Goal: Task Accomplishment & Management: Use online tool/utility

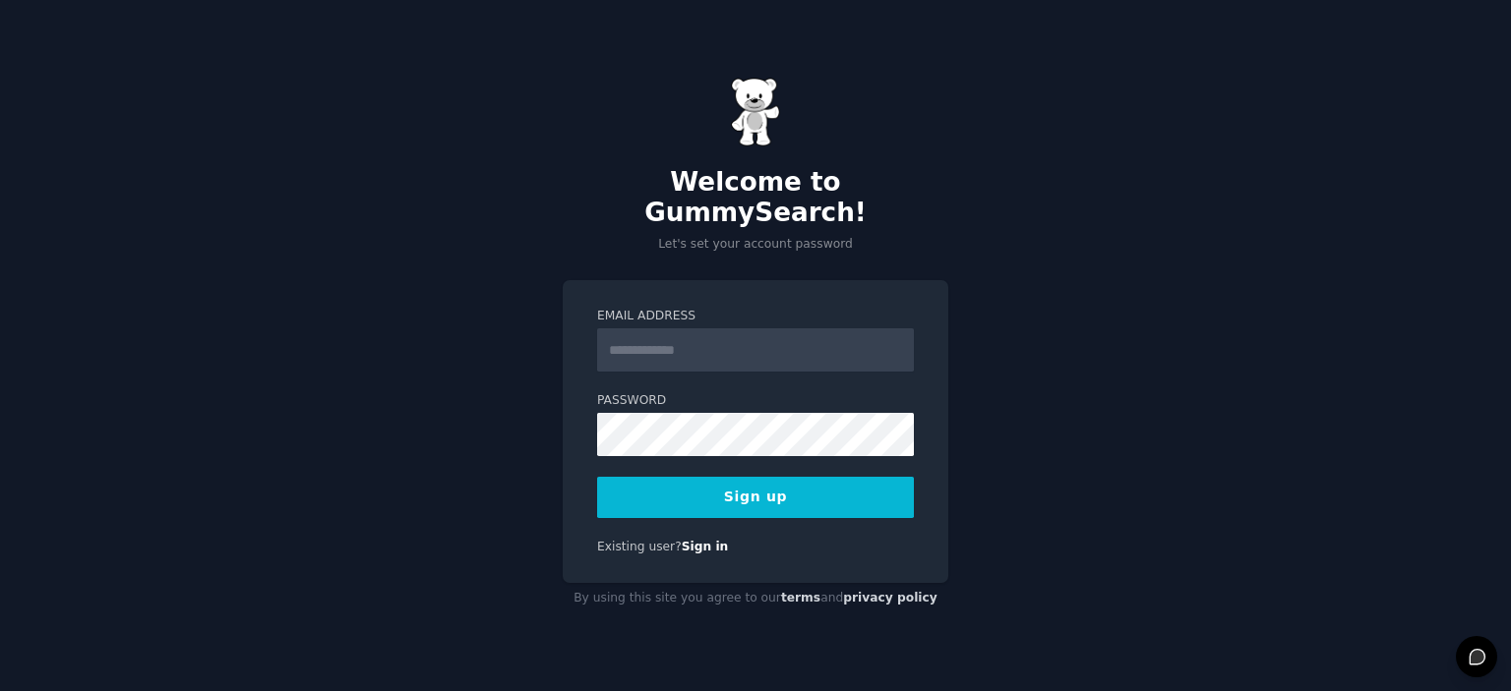
click at [725, 341] on input "Email Address" at bounding box center [755, 349] width 317 height 43
type input "**********"
click at [720, 477] on button "Sign up" at bounding box center [755, 497] width 317 height 41
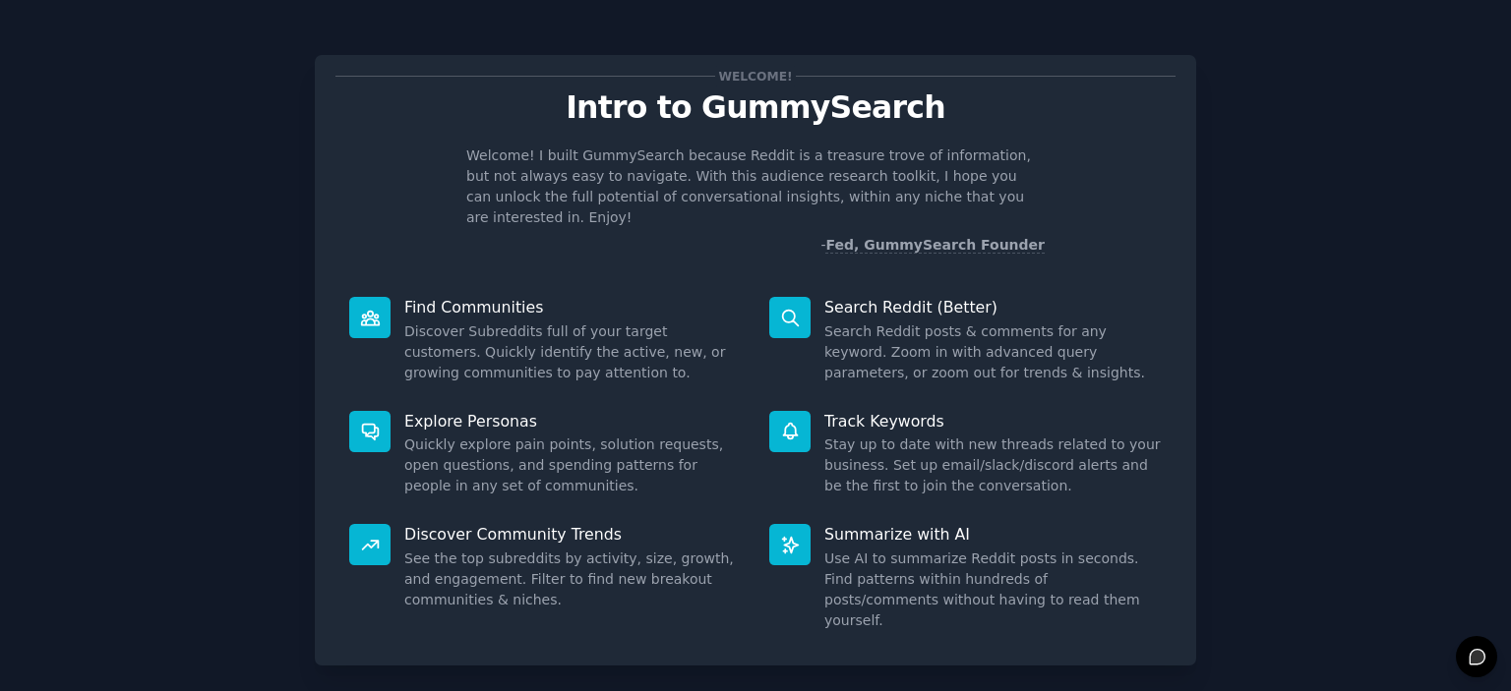
click at [1303, 260] on div "Welcome! Intro to GummySearch Welcome! I built GummySearch because Reddit is a …" at bounding box center [756, 406] width 1456 height 756
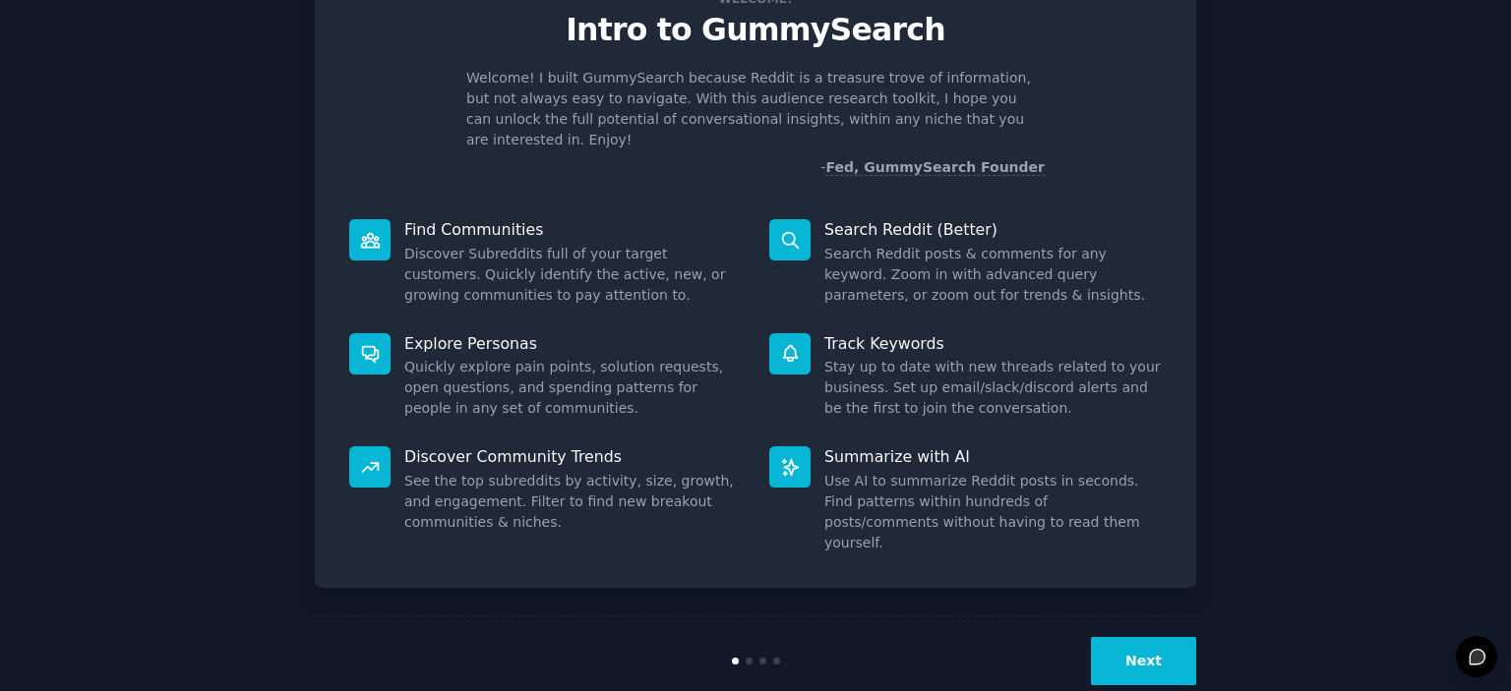
click at [1133, 637] on button "Next" at bounding box center [1143, 661] width 105 height 48
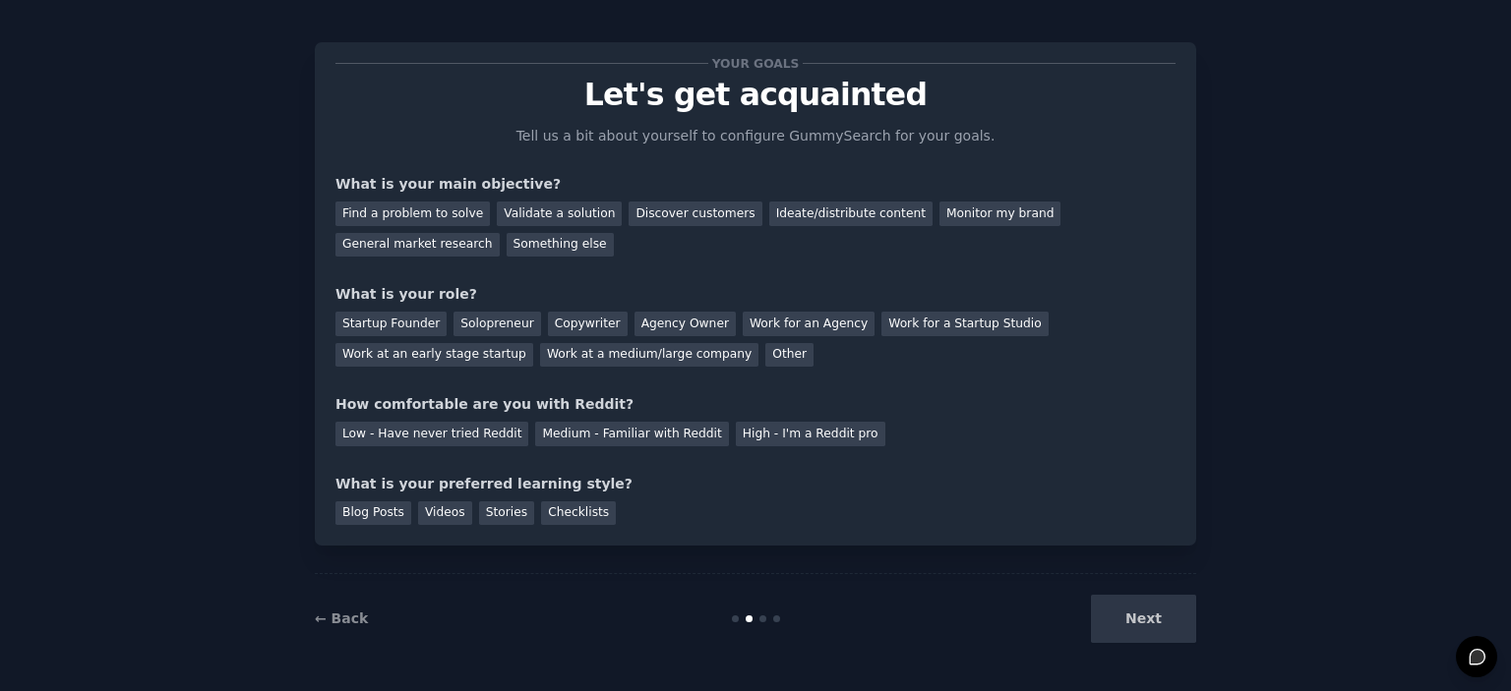
scroll to position [12, 0]
click at [1133, 621] on div "Next" at bounding box center [1049, 620] width 294 height 48
click at [425, 213] on div "Find a problem to solve" at bounding box center [412, 215] width 154 height 25
click at [637, 322] on div "Agency Owner" at bounding box center [684, 325] width 101 height 25
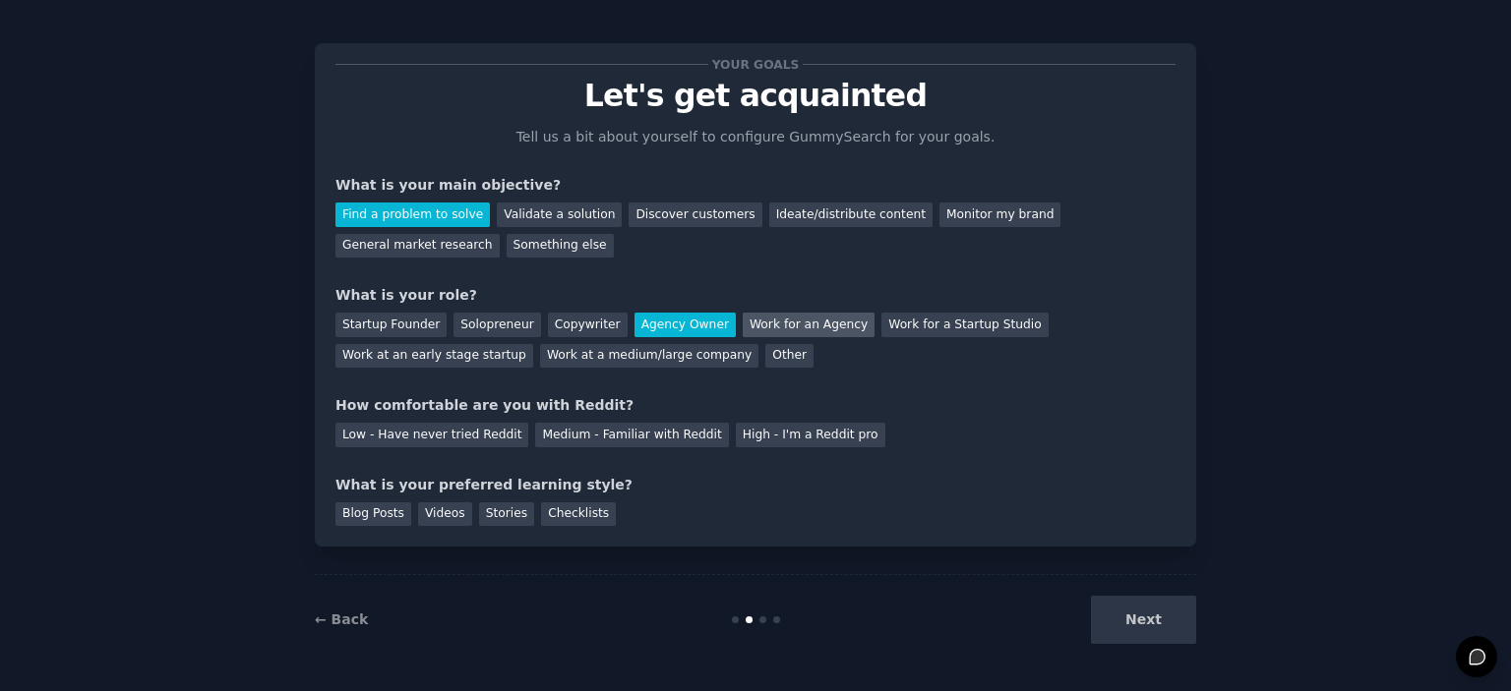
click at [767, 326] on div "Work for an Agency" at bounding box center [809, 325] width 132 height 25
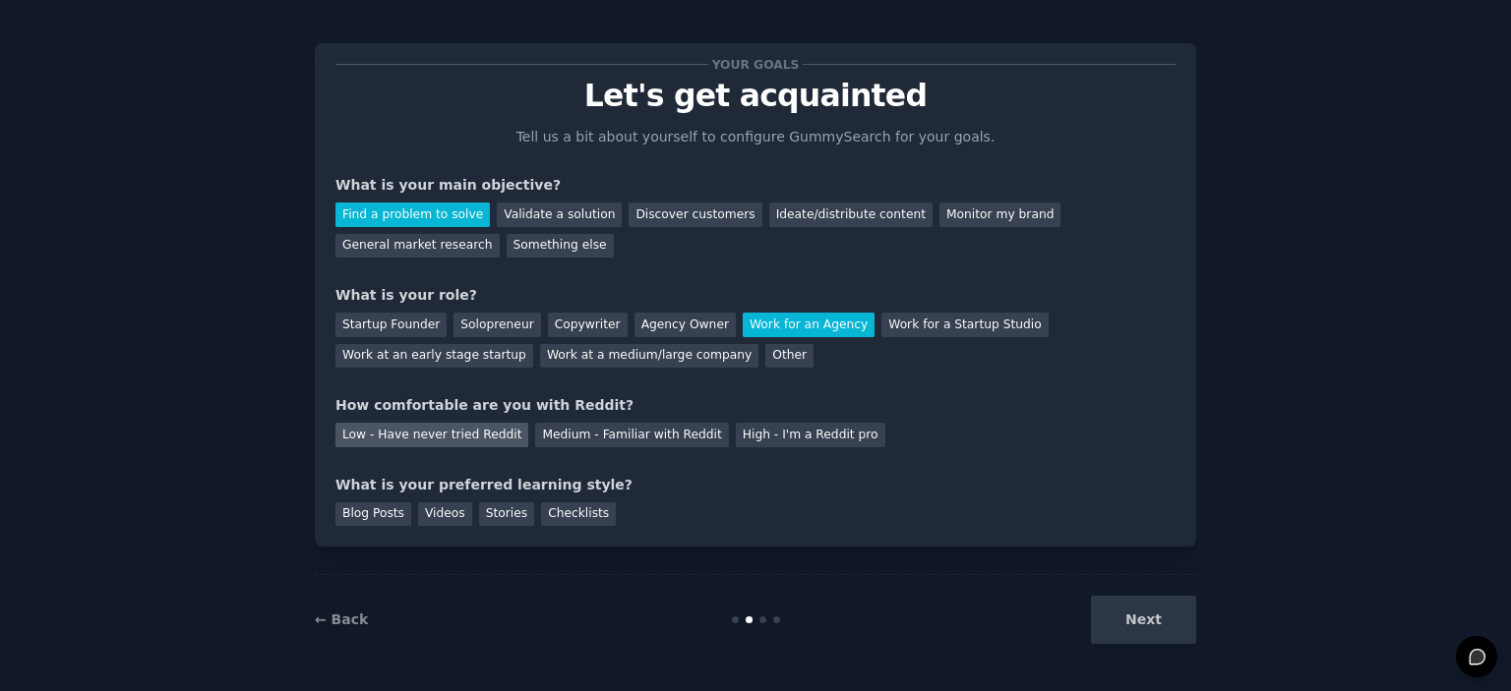
click at [420, 433] on div "Low - Have never tried Reddit" at bounding box center [431, 435] width 193 height 25
click at [371, 516] on div "Blog Posts" at bounding box center [373, 515] width 76 height 25
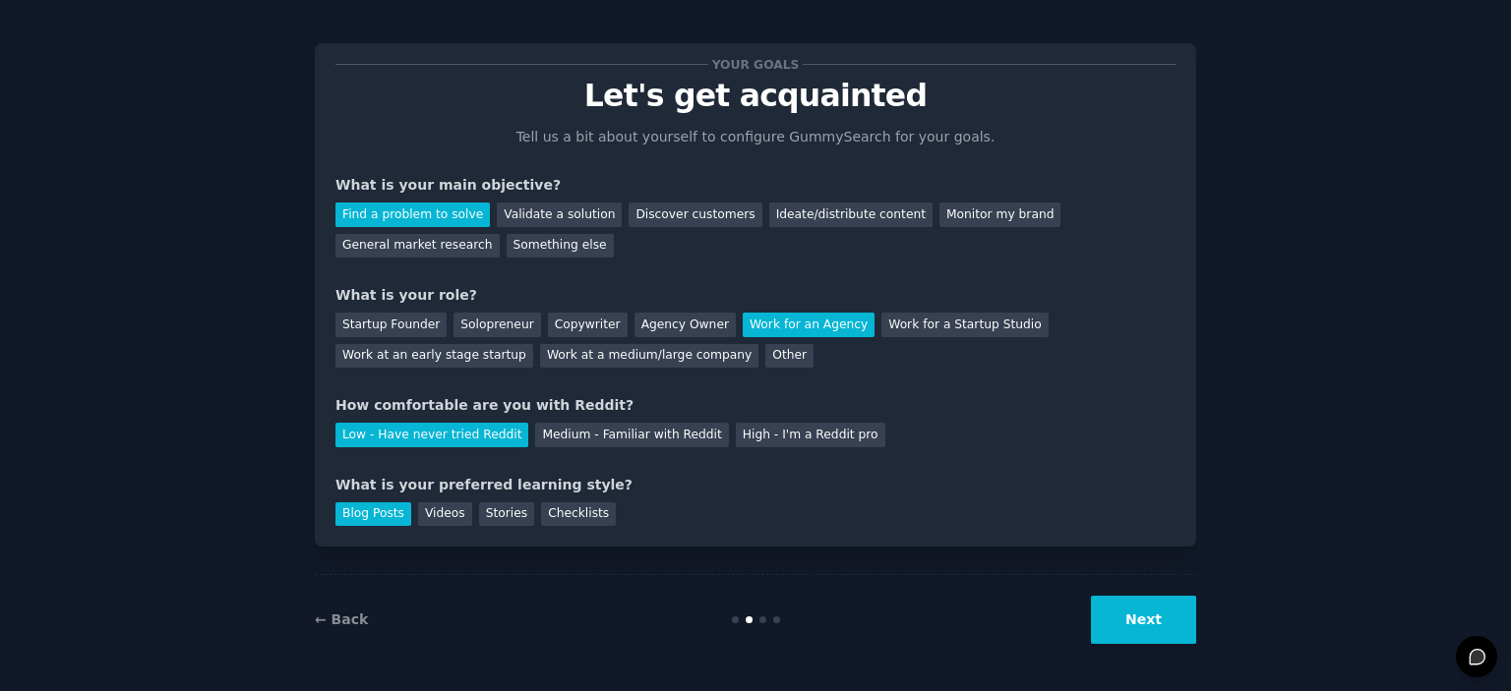
click at [1145, 615] on button "Next" at bounding box center [1143, 620] width 105 height 48
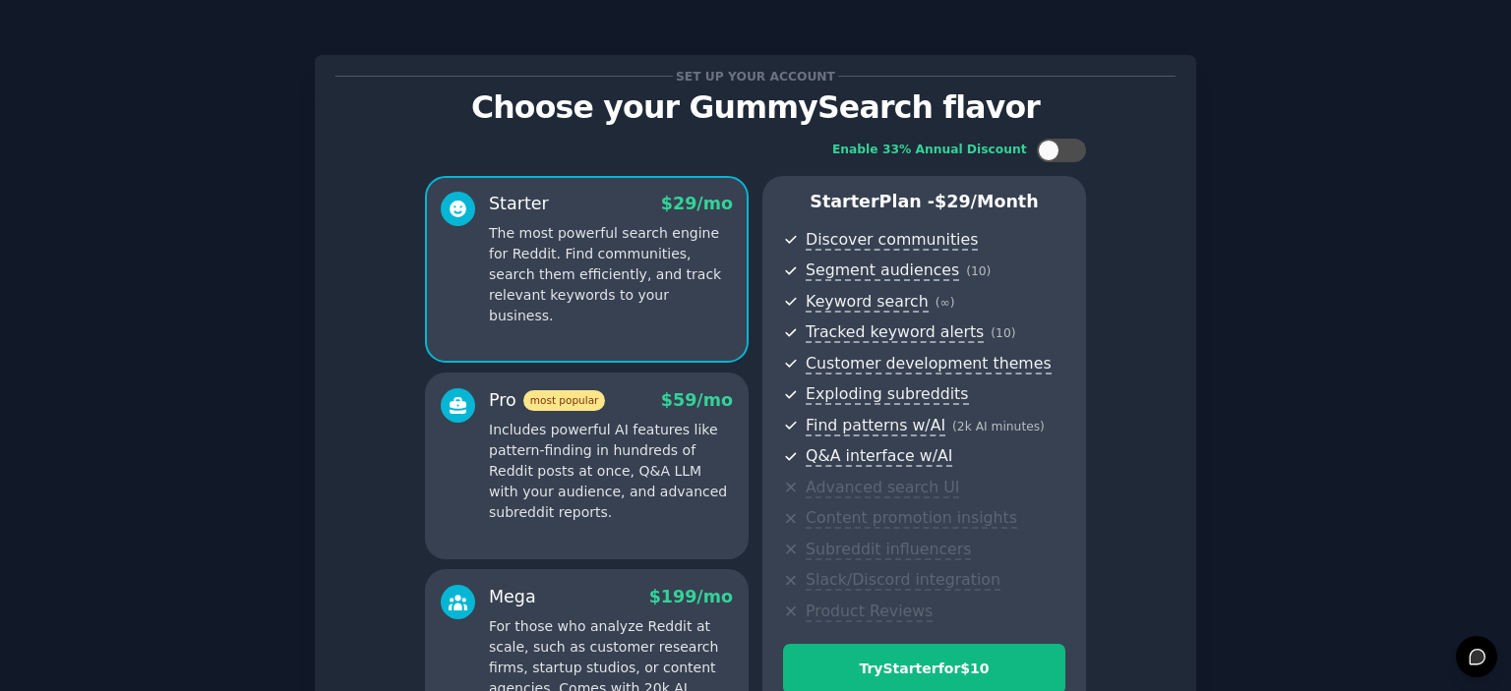
scroll to position [251, 0]
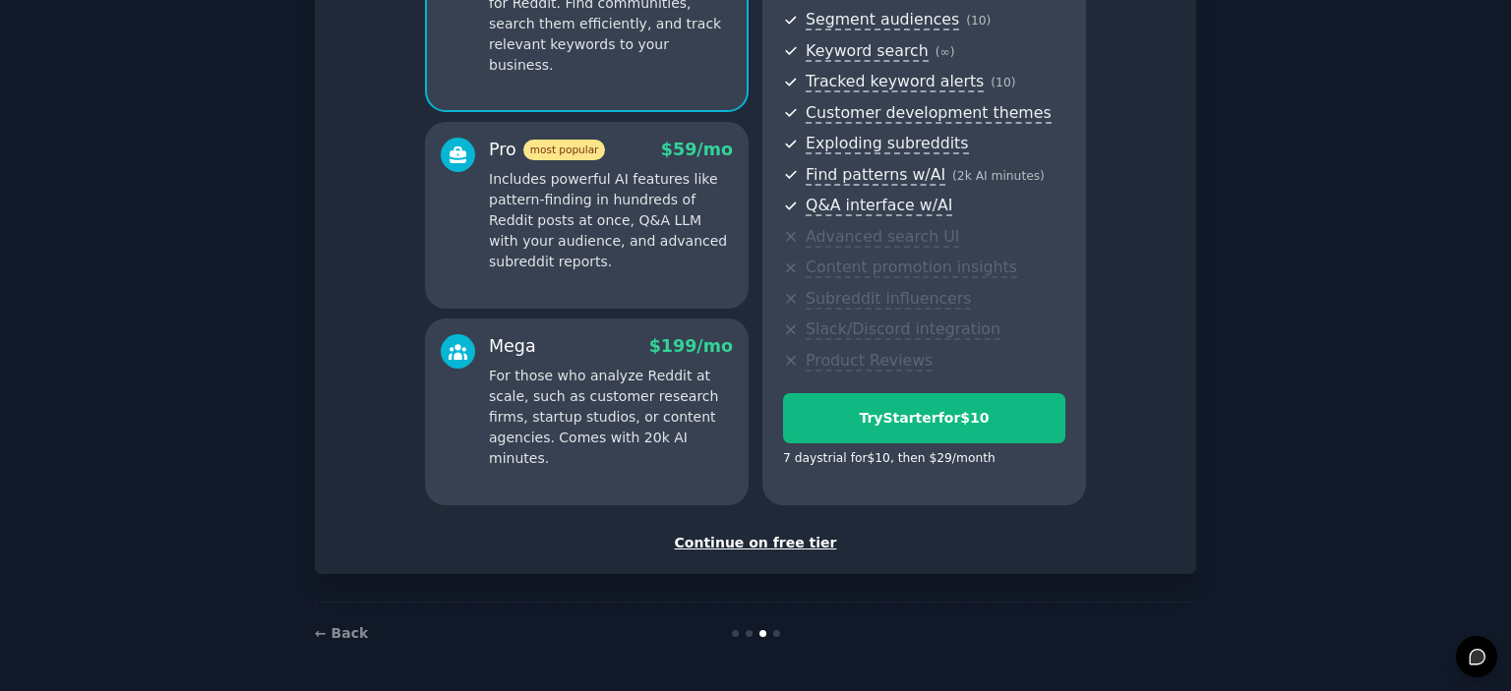
click at [771, 545] on div "Continue on free tier" at bounding box center [755, 543] width 840 height 21
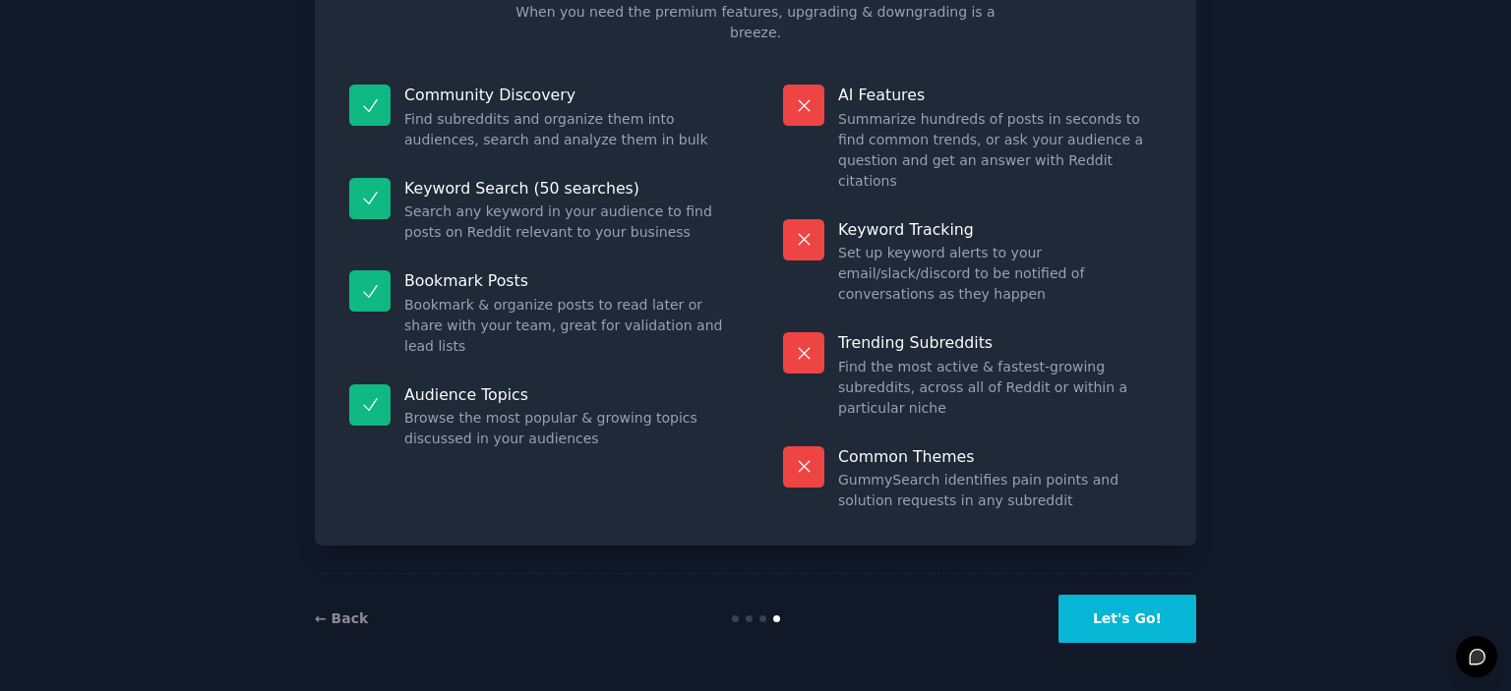
scroll to position [74, 0]
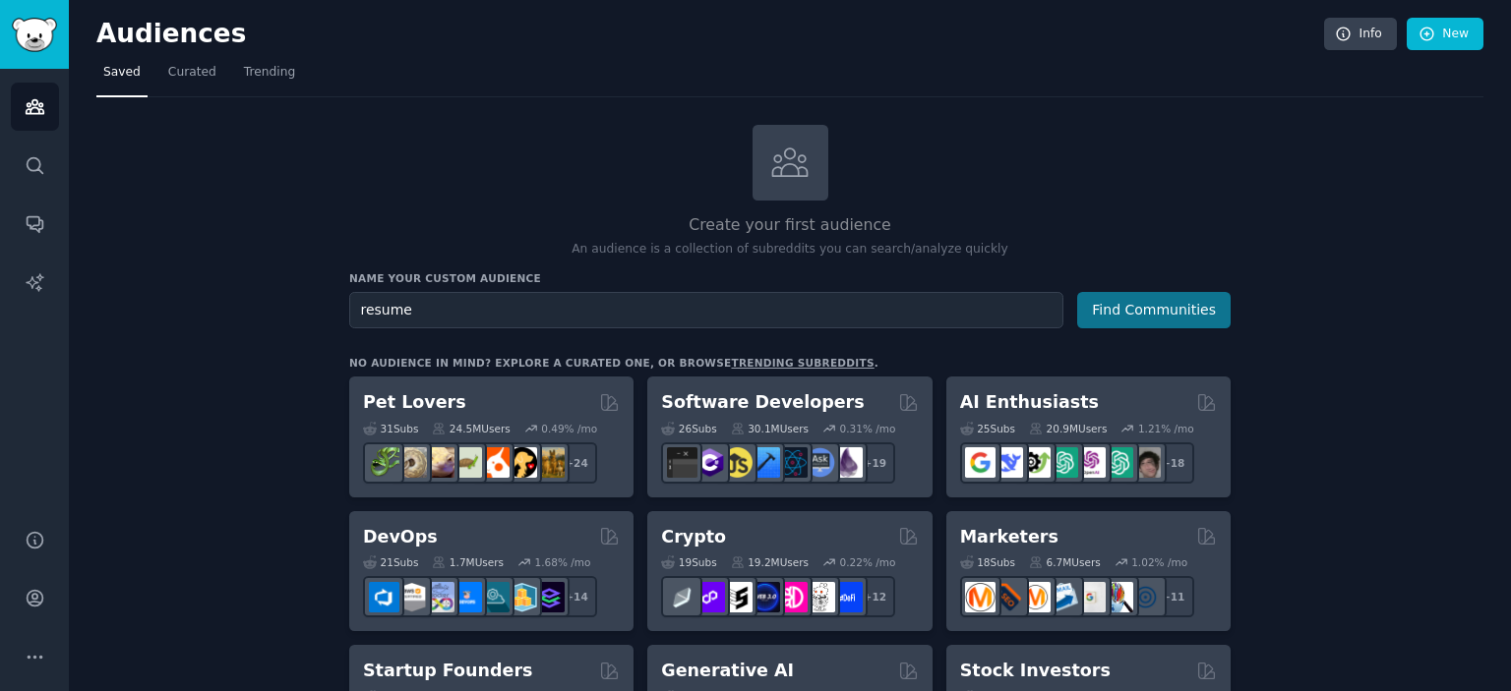
type input "resume"
click at [1165, 326] on button "Find Communities" at bounding box center [1153, 310] width 153 height 36
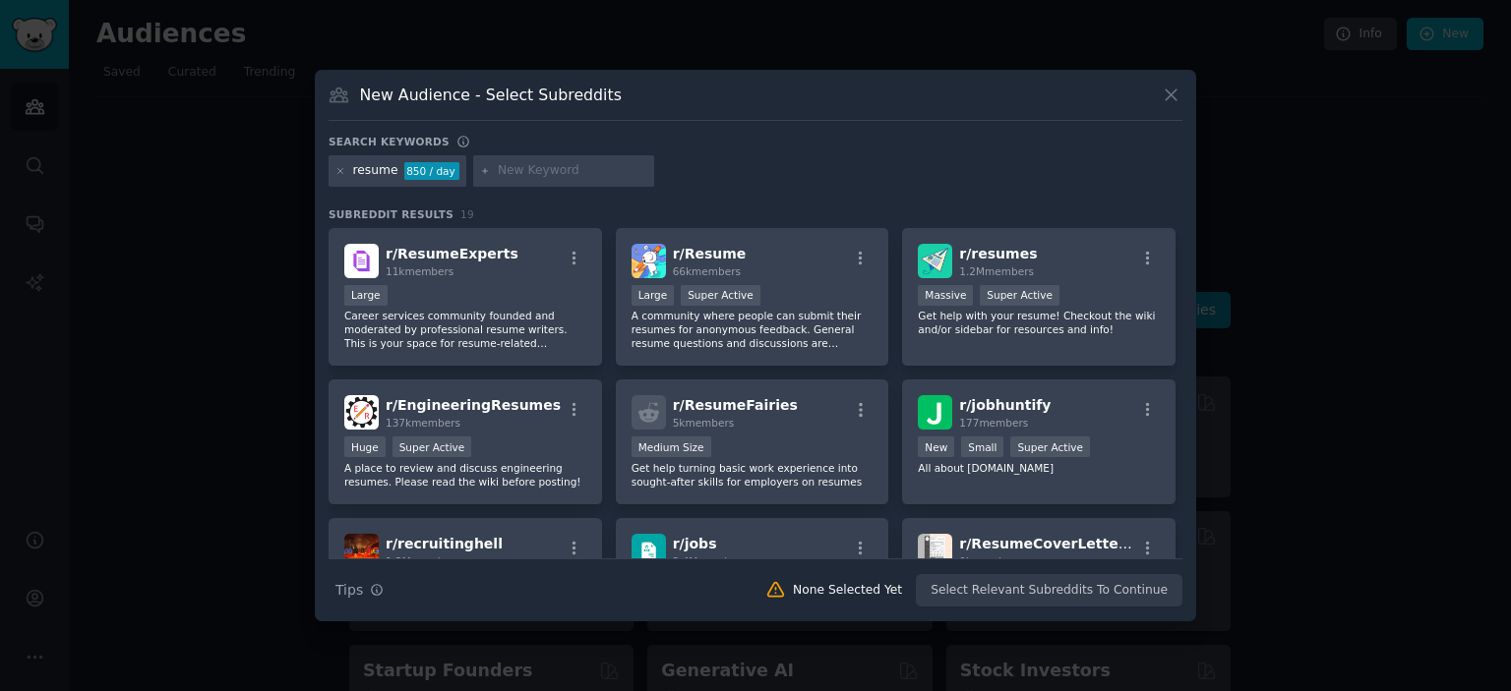
click at [499, 171] on input "text" at bounding box center [572, 171] width 149 height 18
click at [508, 296] on div "Large" at bounding box center [465, 297] width 242 height 25
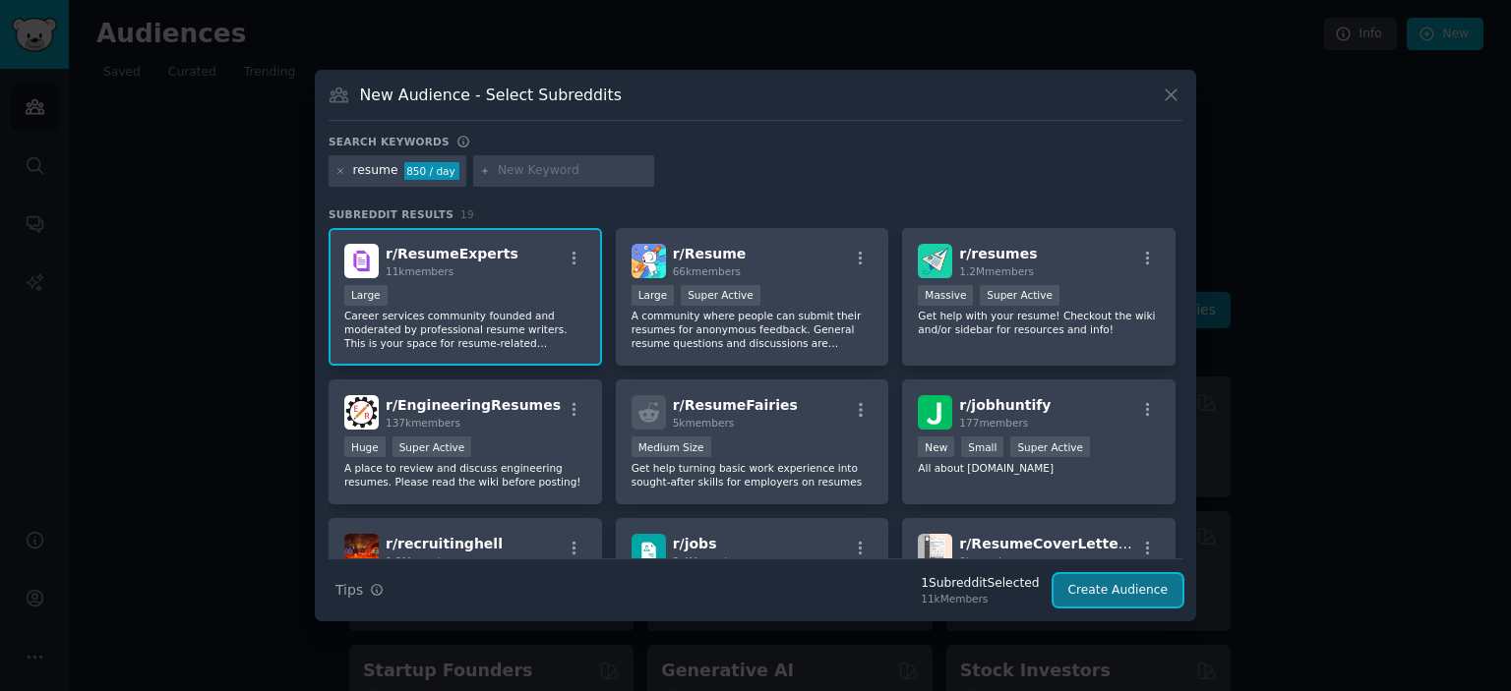
click at [1135, 596] on button "Create Audience" at bounding box center [1118, 590] width 130 height 33
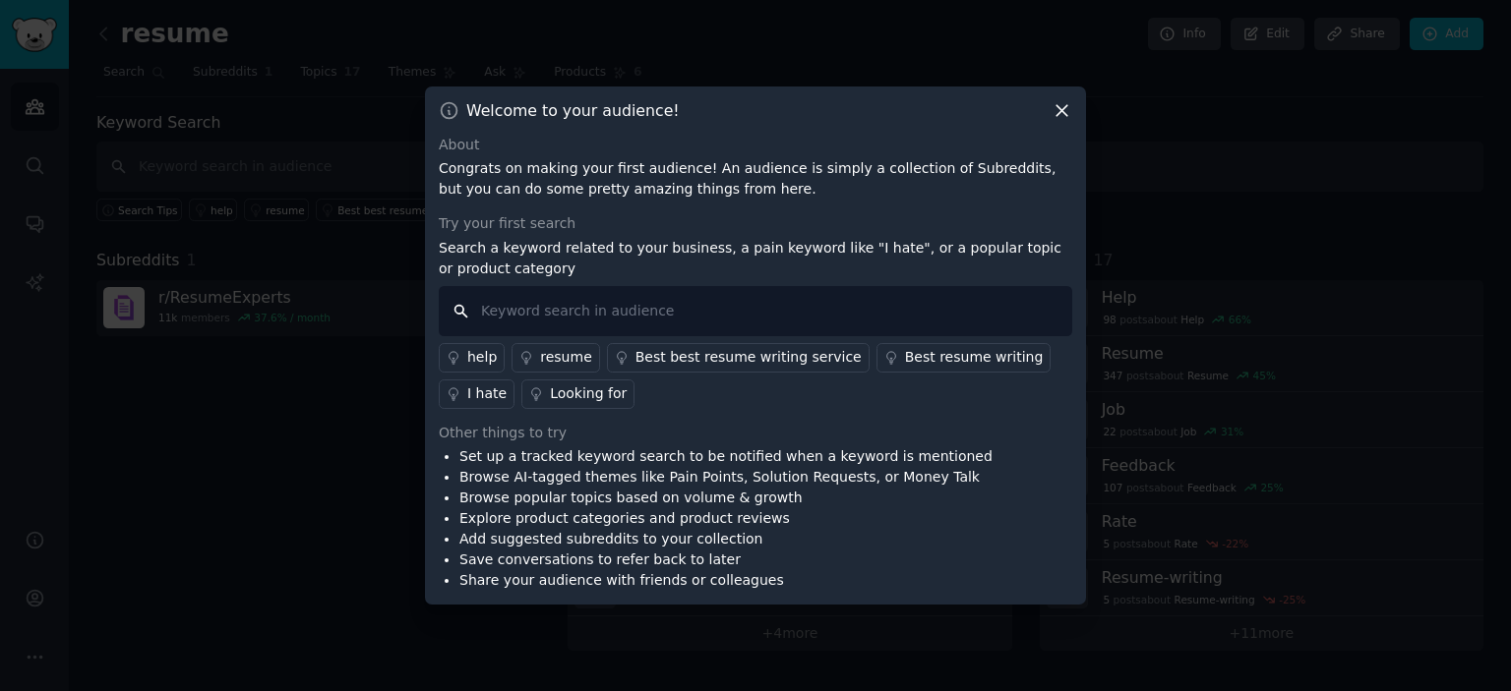
click at [527, 318] on input "text" at bounding box center [755, 311] width 633 height 50
click at [566, 384] on div "Looking for" at bounding box center [588, 394] width 77 height 21
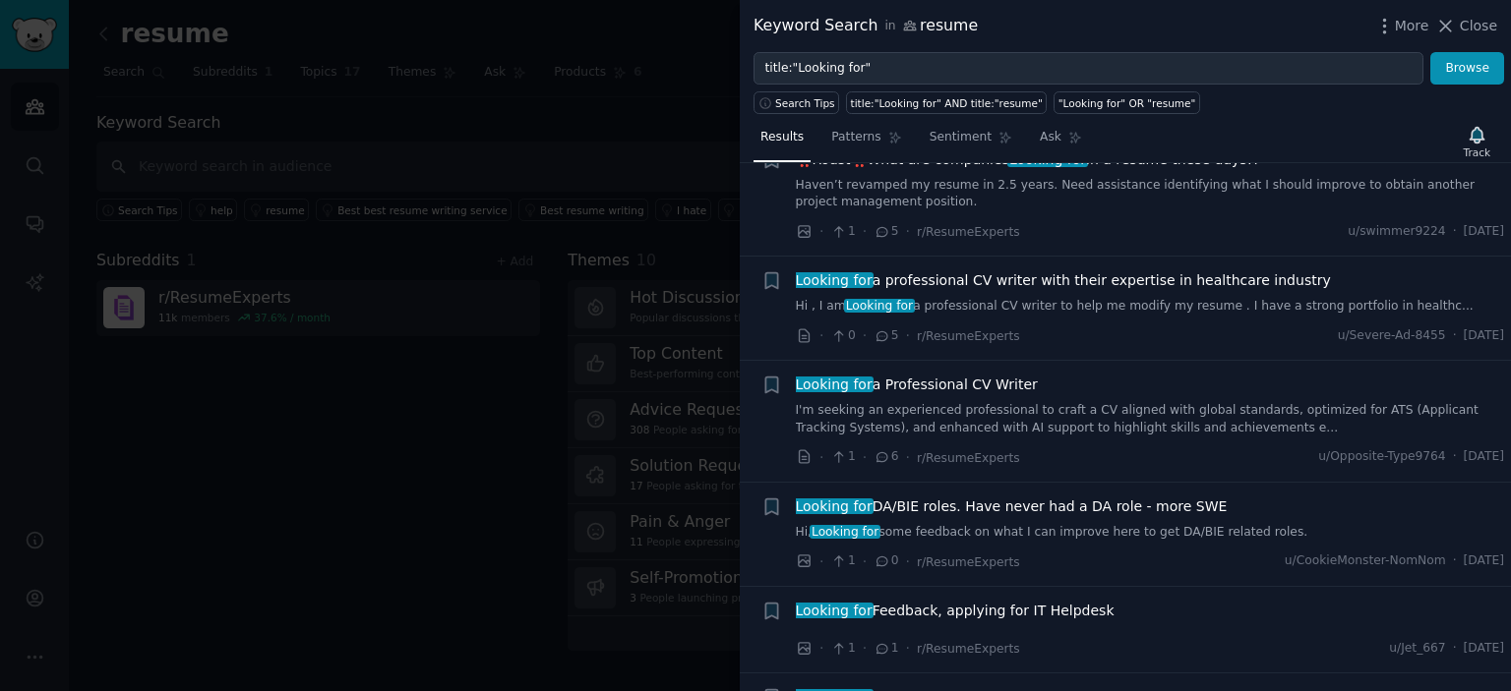
scroll to position [3802, 0]
